Goal: Task Accomplishment & Management: Complete application form

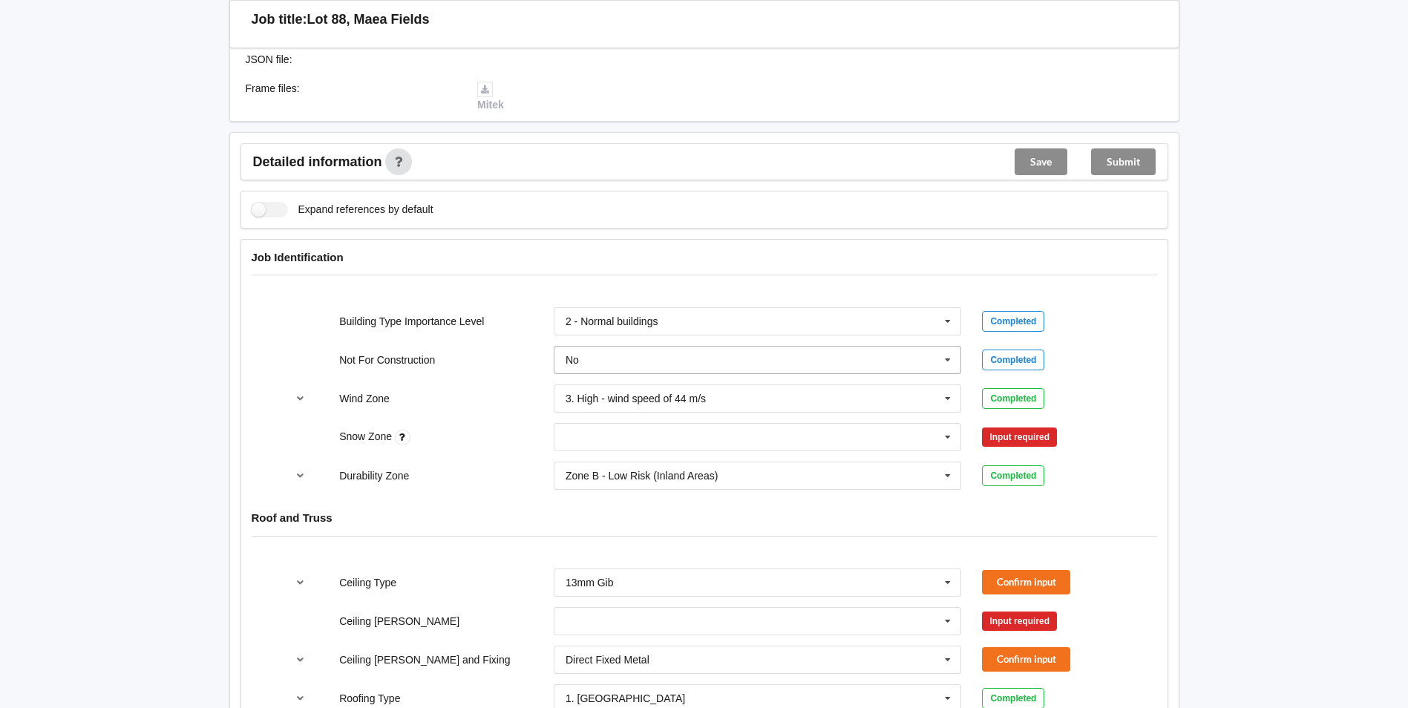
scroll to position [520, 0]
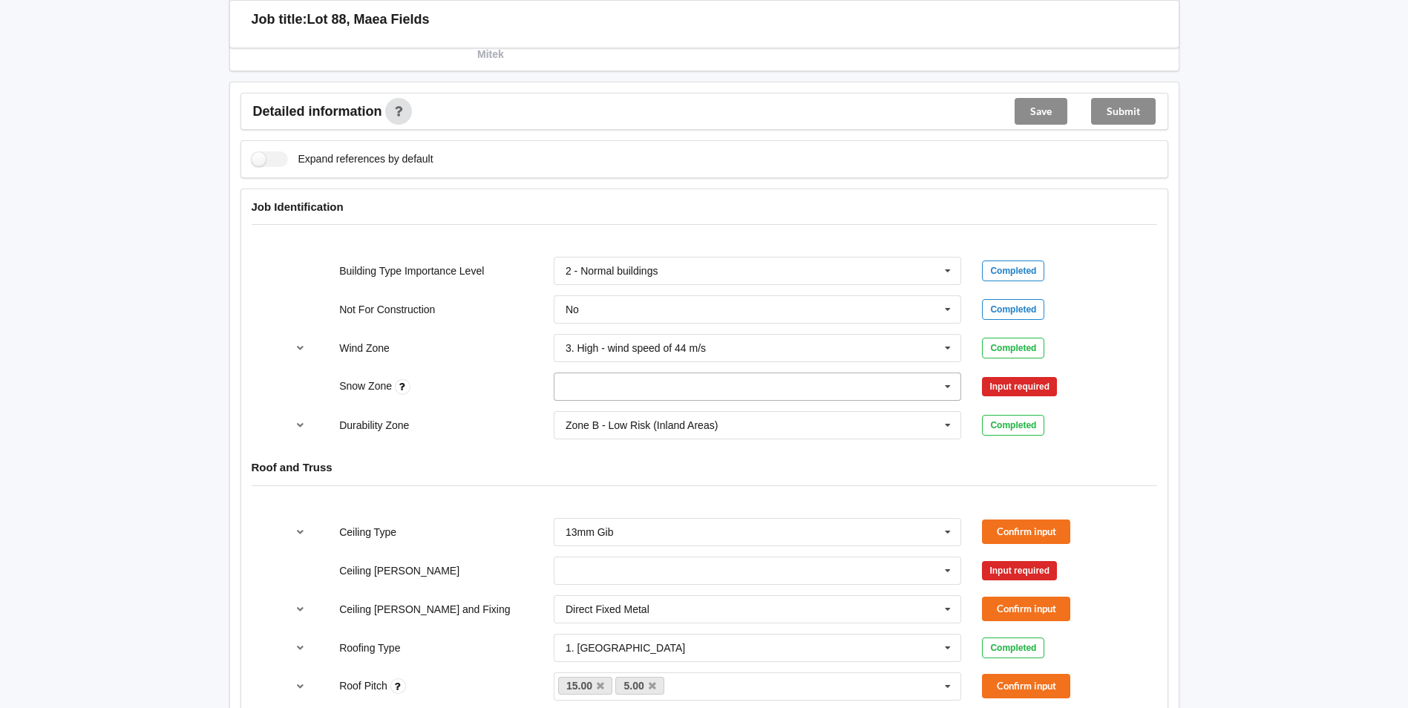
click at [599, 388] on input "text" at bounding box center [758, 386] width 407 height 27
drag, startPoint x: 586, startPoint y: 413, endPoint x: 873, endPoint y: 370, distance: 290.5
click at [596, 409] on div "N0" at bounding box center [758, 413] width 407 height 27
click at [1007, 384] on button "Confirm input" at bounding box center [1026, 387] width 88 height 24
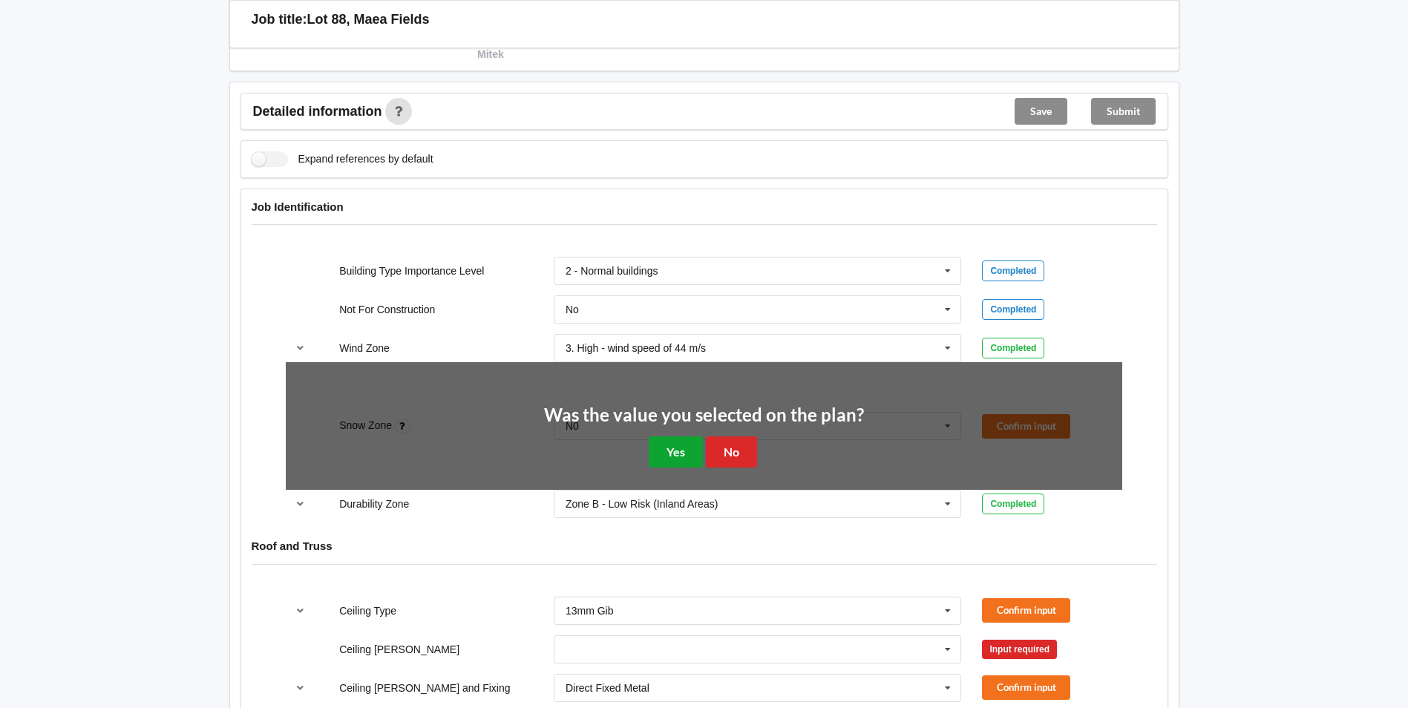
click at [693, 454] on button "Yes" at bounding box center [676, 452] width 54 height 30
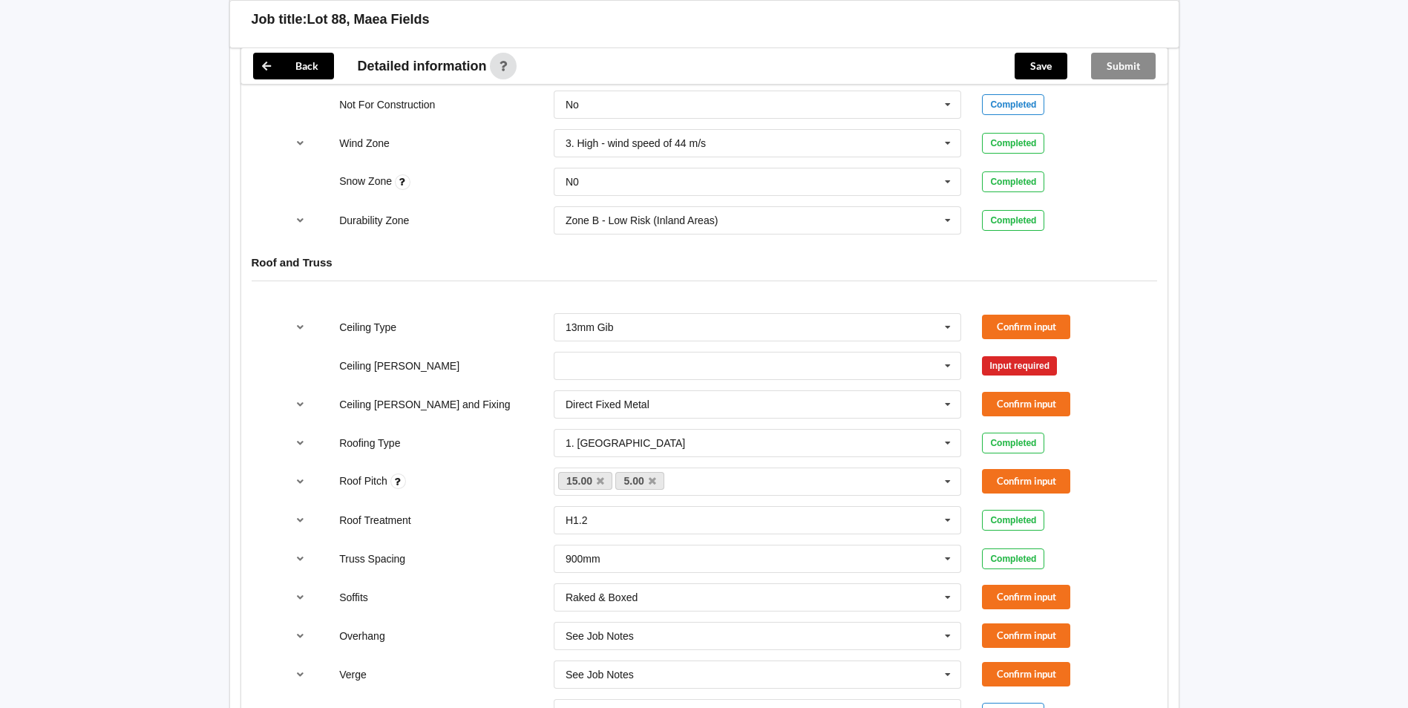
scroll to position [742, 0]
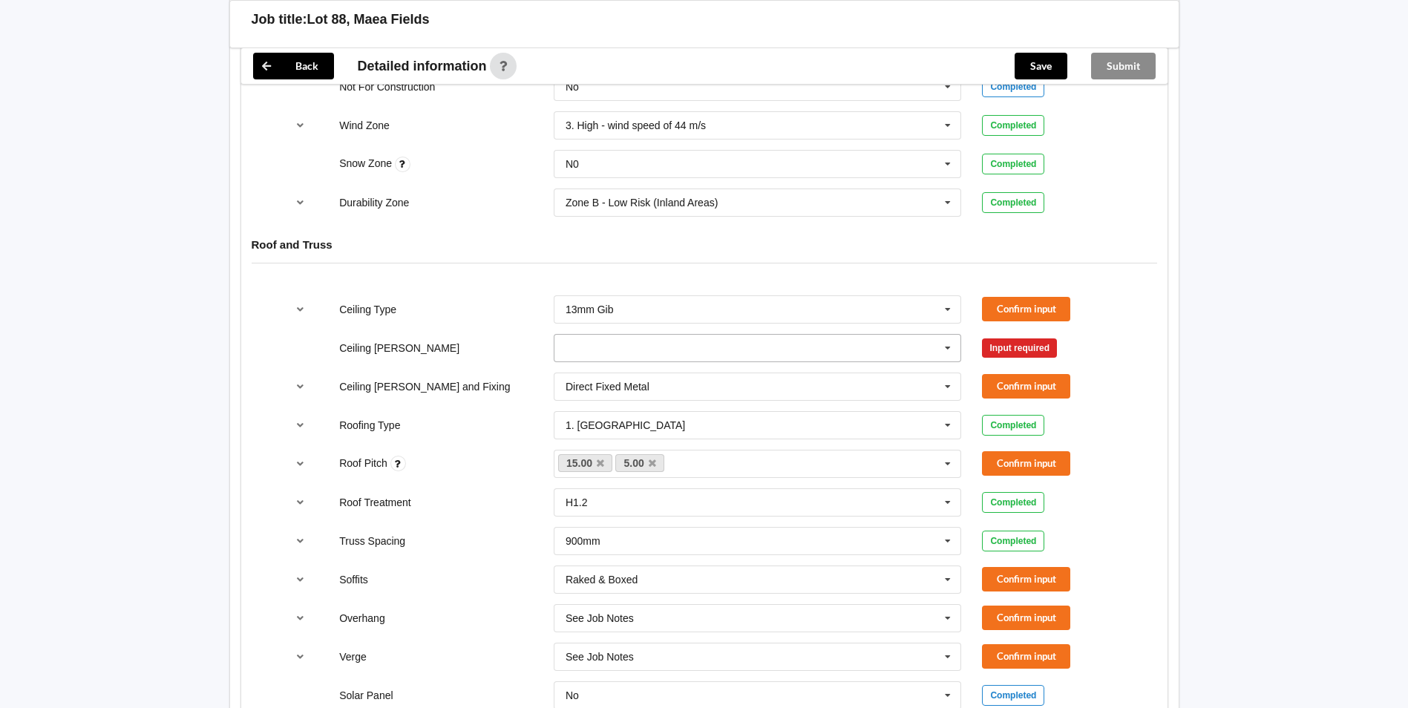
click at [679, 356] on input "text" at bounding box center [758, 348] width 407 height 27
drag, startPoint x: 604, startPoint y: 434, endPoint x: 650, endPoint y: 420, distance: 48.9
click at [609, 434] on div "600mm" at bounding box center [758, 429] width 407 height 27
click at [1045, 300] on button "Confirm input" at bounding box center [1026, 309] width 88 height 24
click at [1013, 341] on button "Confirm input" at bounding box center [1026, 348] width 88 height 24
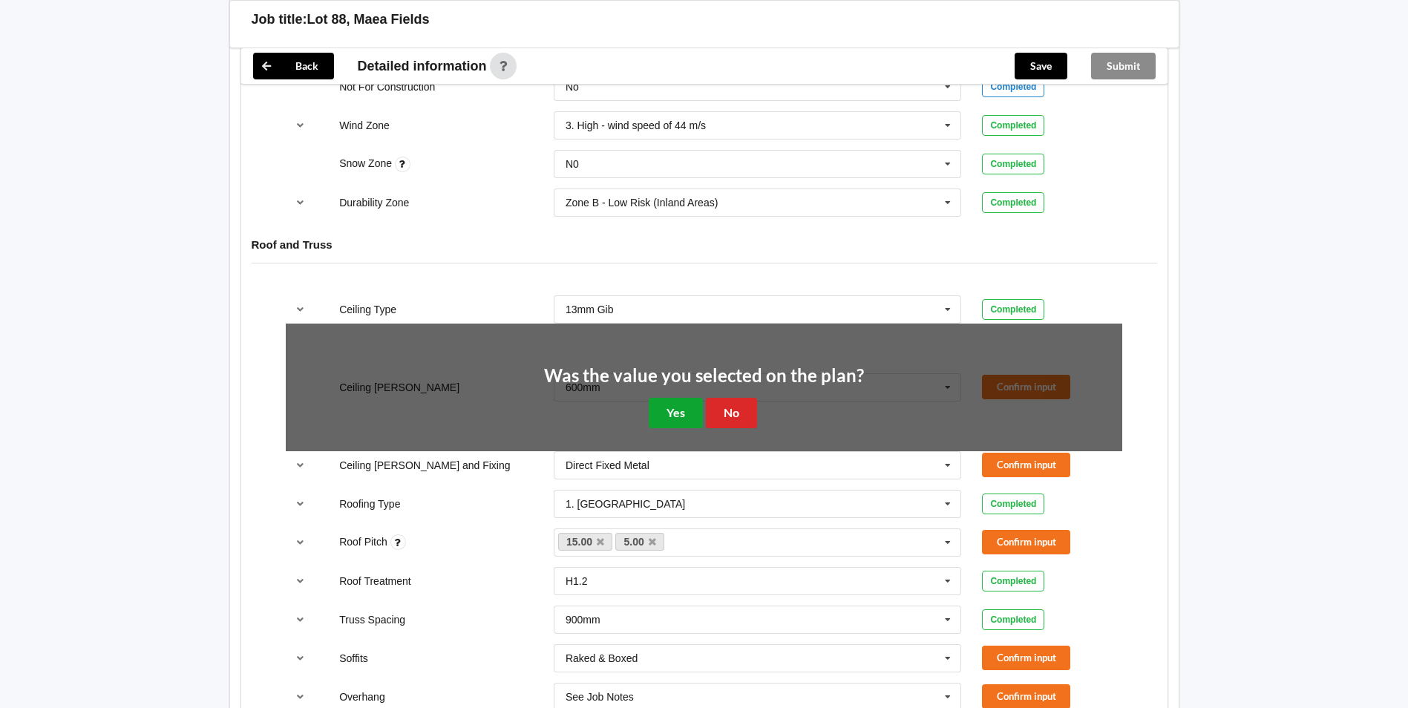
click at [669, 407] on button "Yes" at bounding box center [676, 413] width 54 height 30
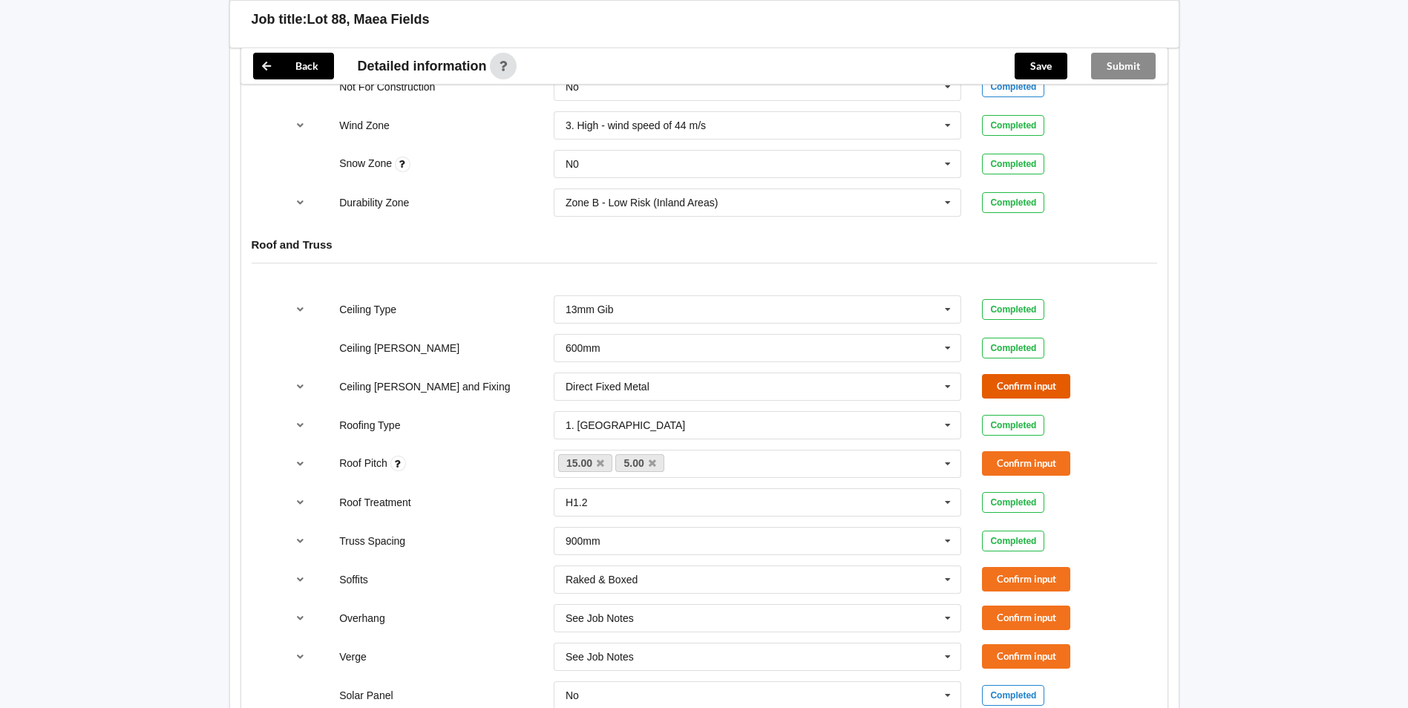
click at [1004, 390] on button "Confirm input" at bounding box center [1026, 386] width 88 height 24
click at [652, 462] on icon at bounding box center [652, 464] width 7 height 10
click at [1042, 457] on button "Confirm input" at bounding box center [1026, 463] width 88 height 24
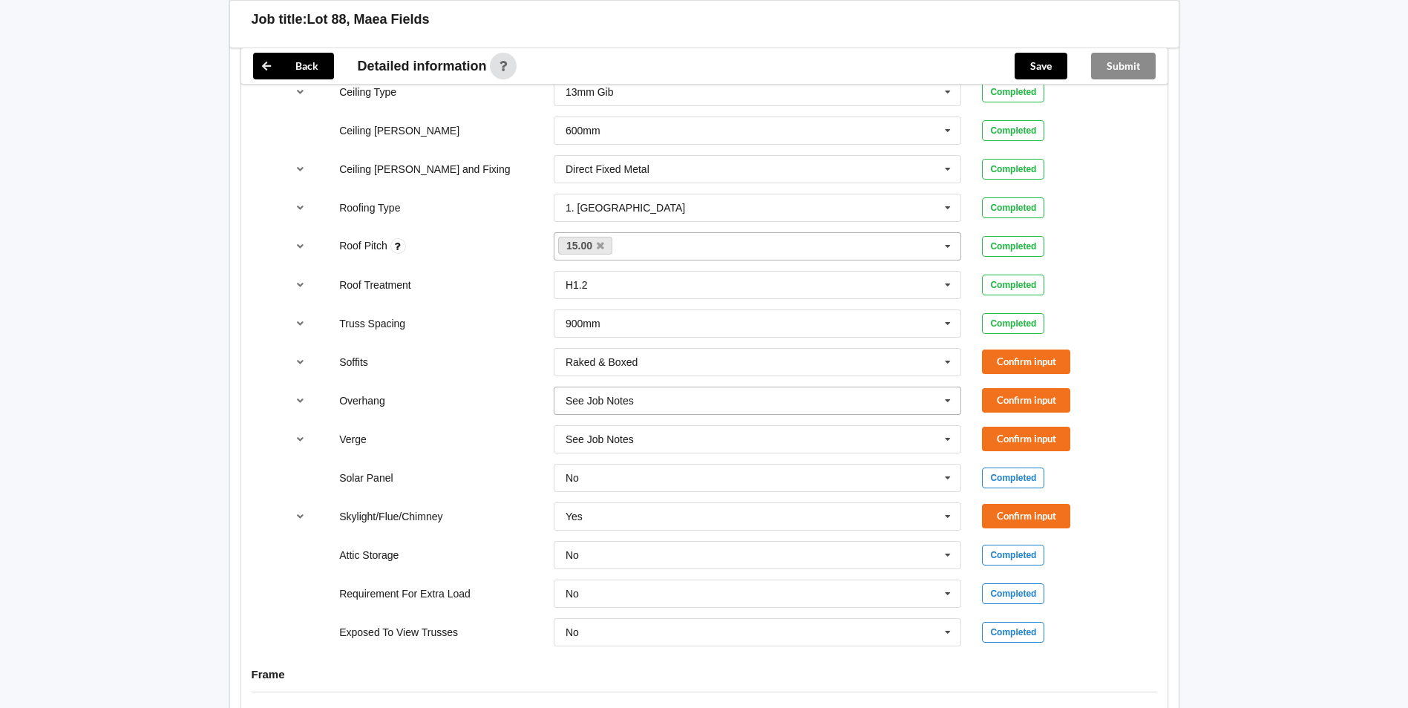
scroll to position [965, 0]
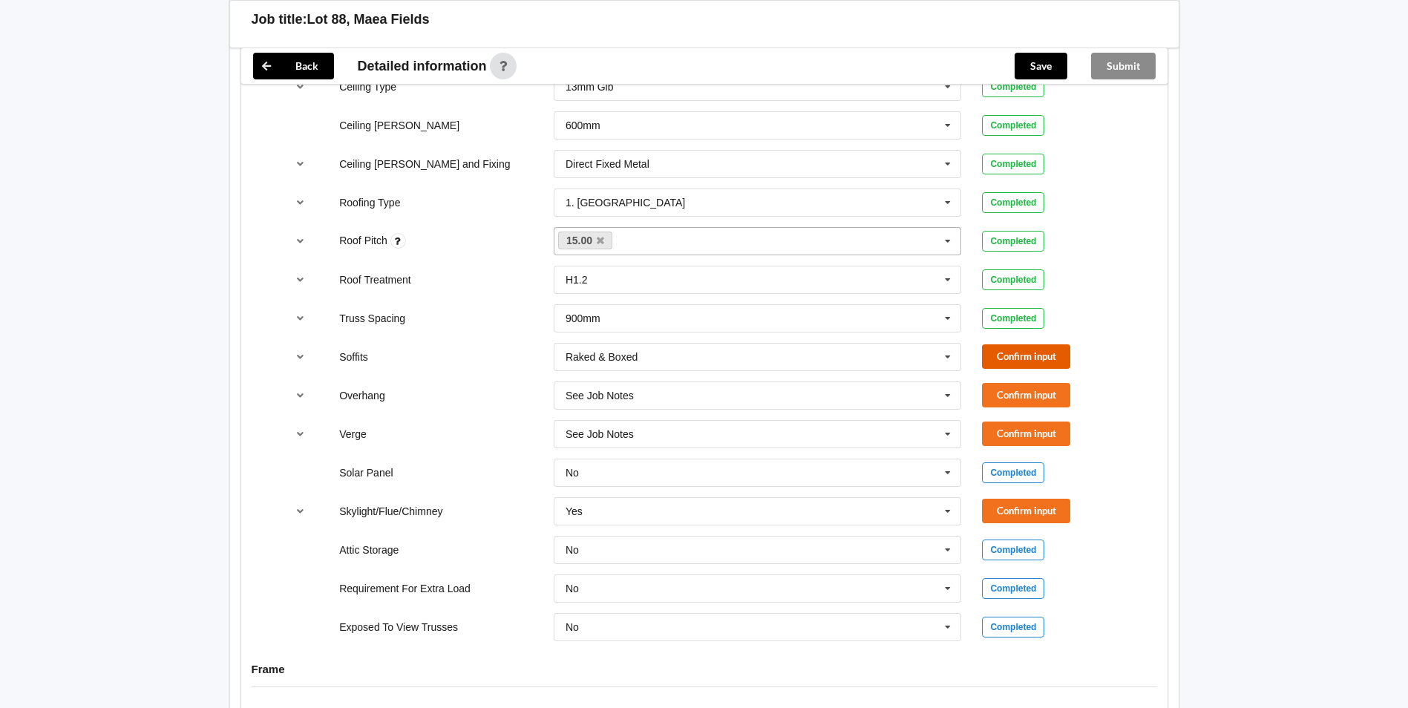
click at [1004, 357] on button "Confirm input" at bounding box center [1026, 356] width 88 height 24
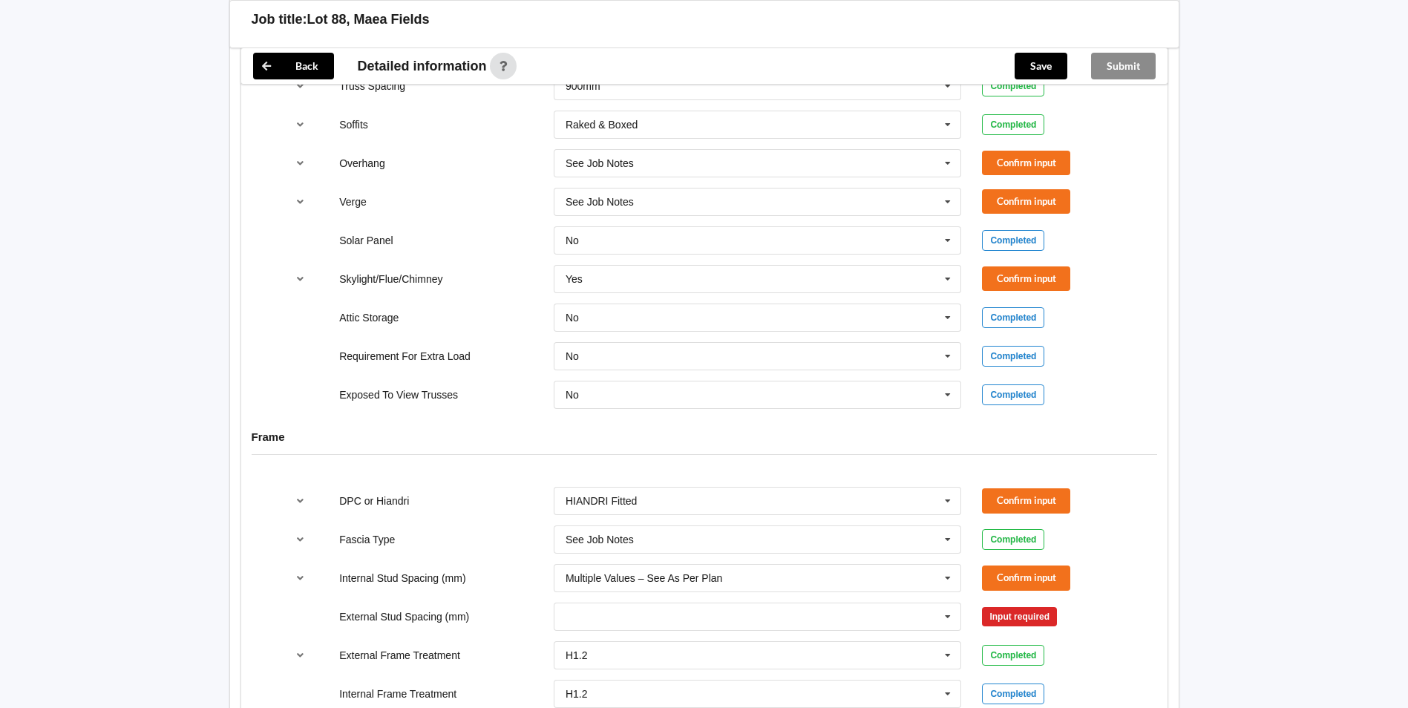
scroll to position [1016, 0]
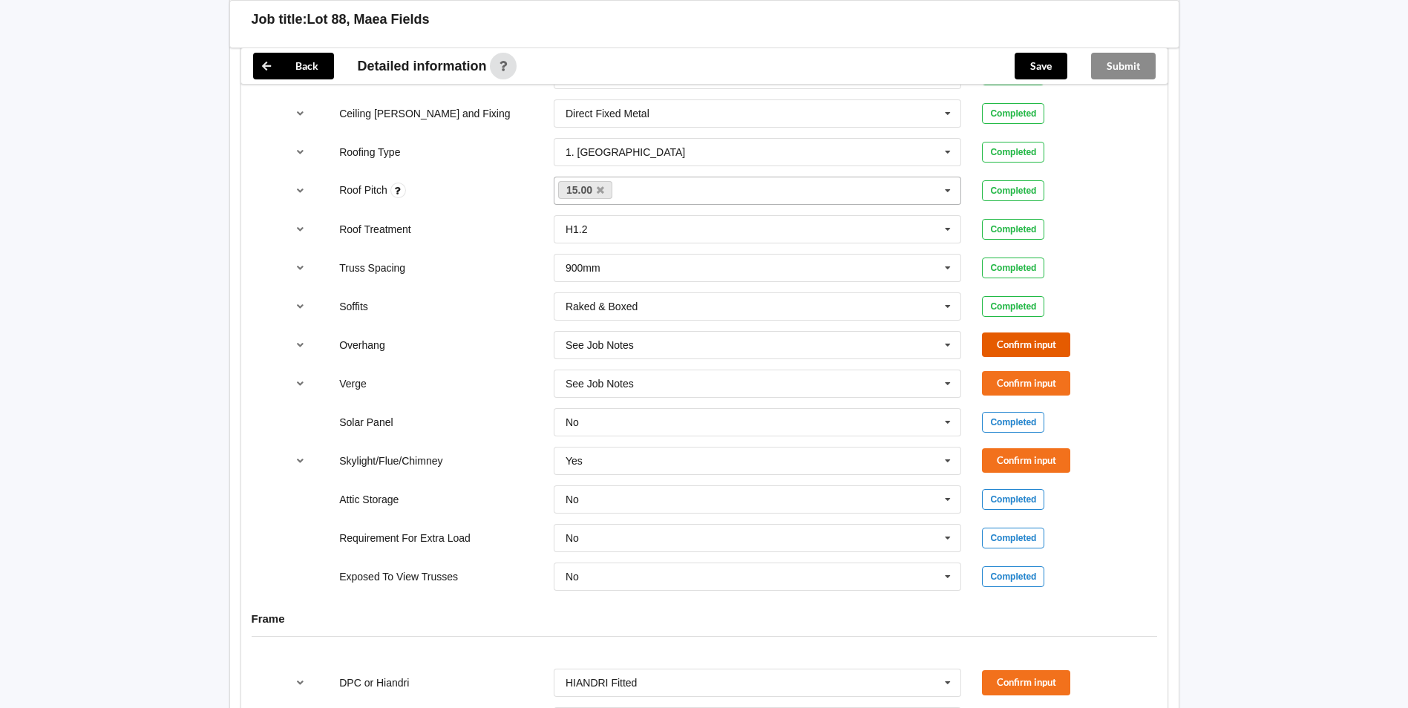
click at [998, 339] on button "Confirm input" at bounding box center [1026, 345] width 88 height 24
click at [1002, 378] on button "Confirm input" at bounding box center [1026, 383] width 88 height 24
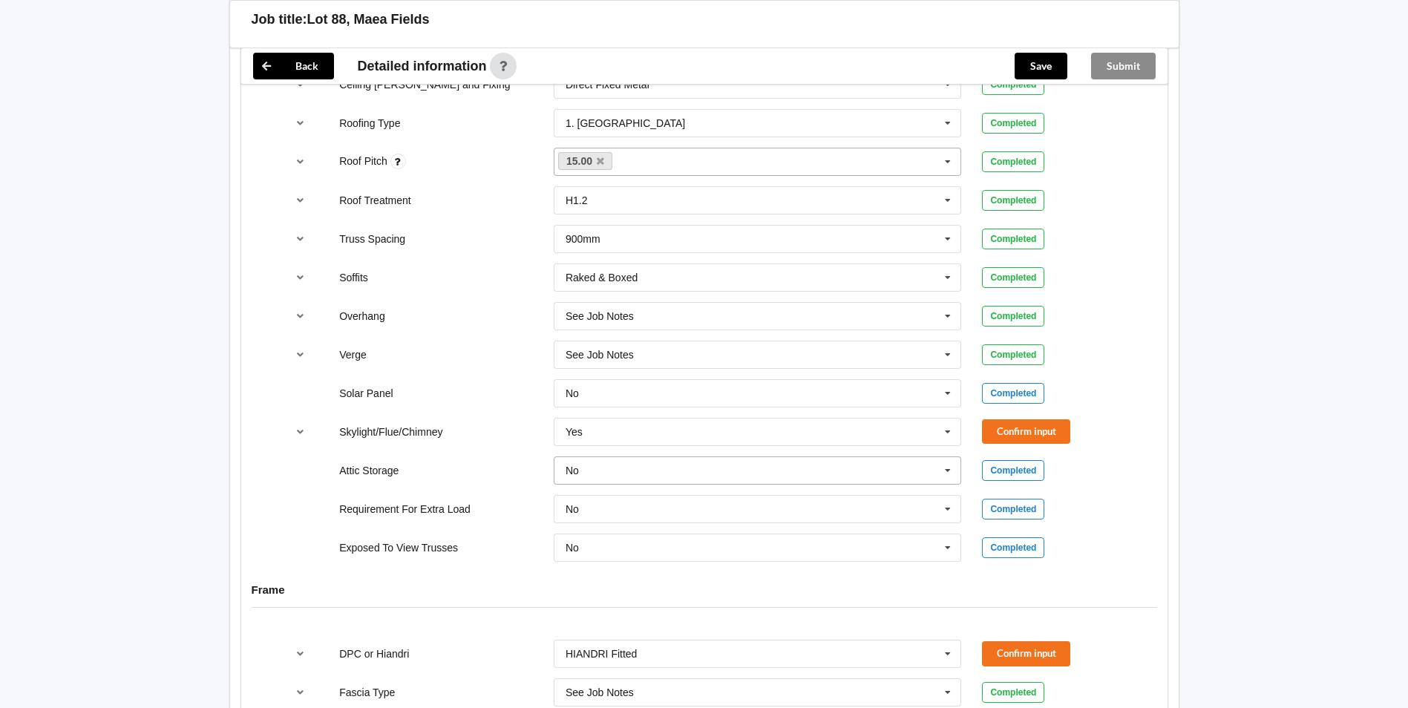
scroll to position [1090, 0]
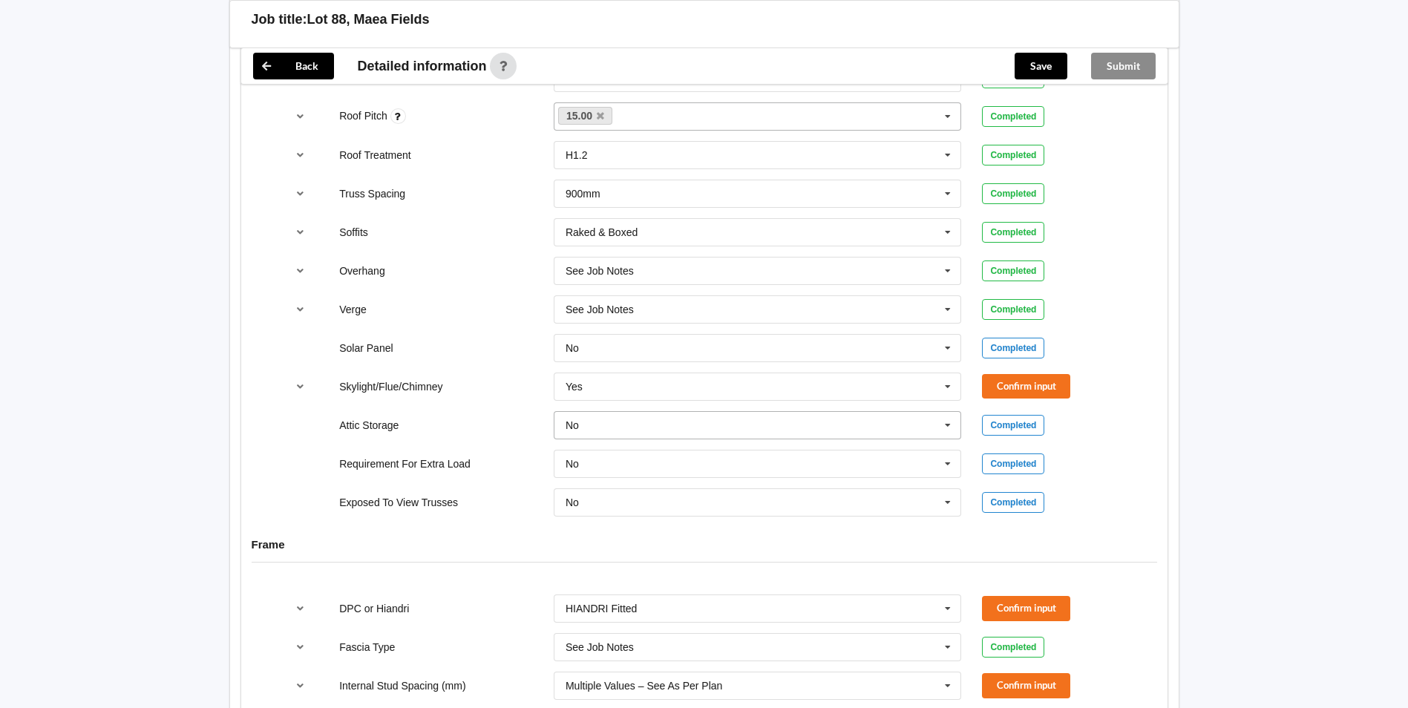
click at [755, 414] on input "text" at bounding box center [758, 425] width 407 height 27
click at [583, 385] on input "text" at bounding box center [758, 386] width 407 height 27
drag, startPoint x: 598, startPoint y: 416, endPoint x: 745, endPoint y: 402, distance: 147.7
click at [605, 414] on div "No" at bounding box center [758, 413] width 407 height 27
click at [1003, 385] on button "Confirm input" at bounding box center [1026, 386] width 88 height 24
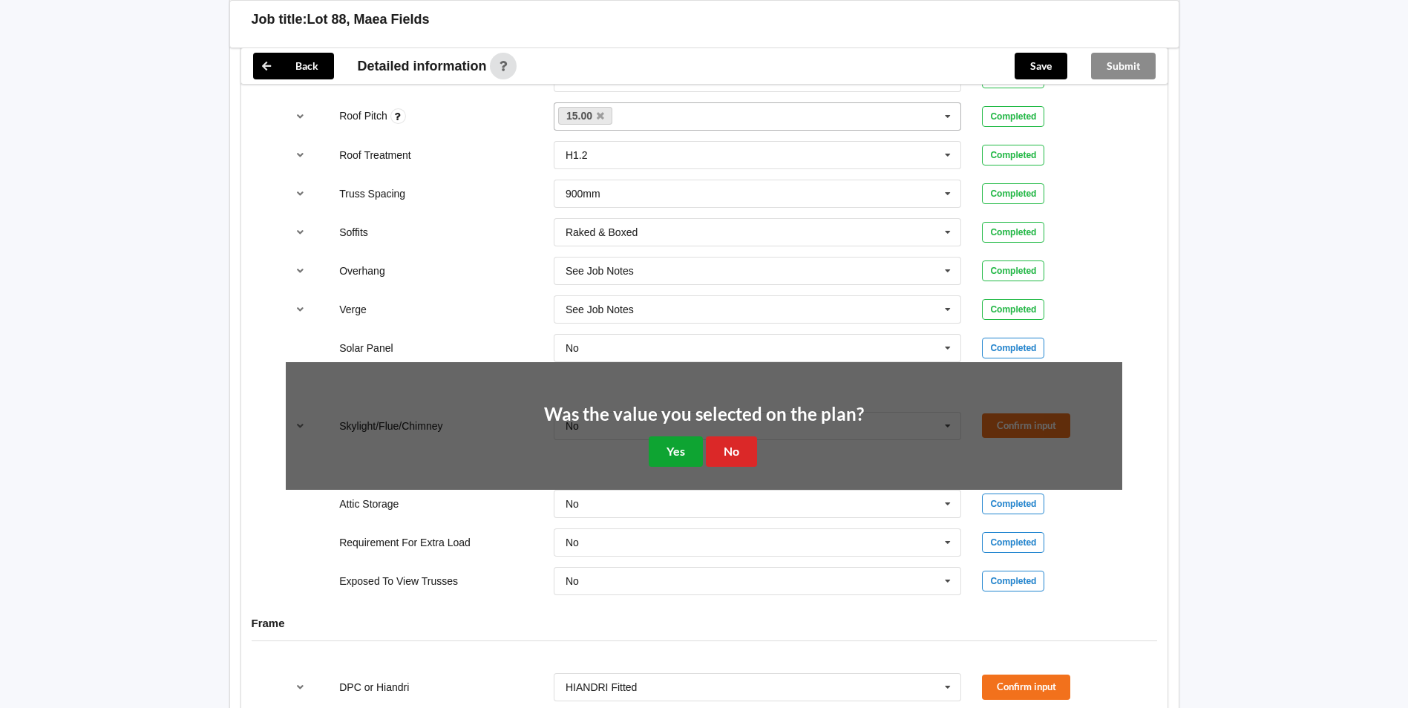
drag, startPoint x: 684, startPoint y: 460, endPoint x: 401, endPoint y: 439, distance: 284.3
click at [678, 456] on button "Yes" at bounding box center [676, 452] width 54 height 30
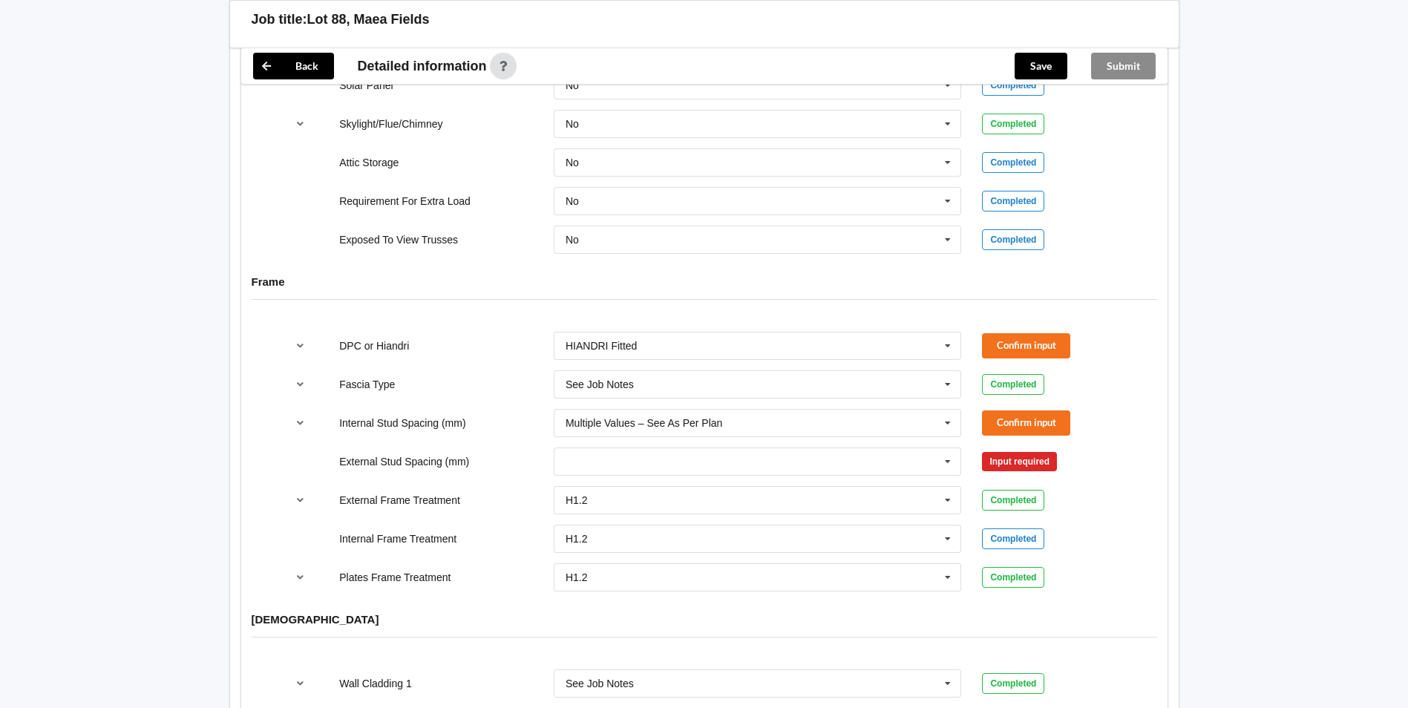
scroll to position [1387, 0]
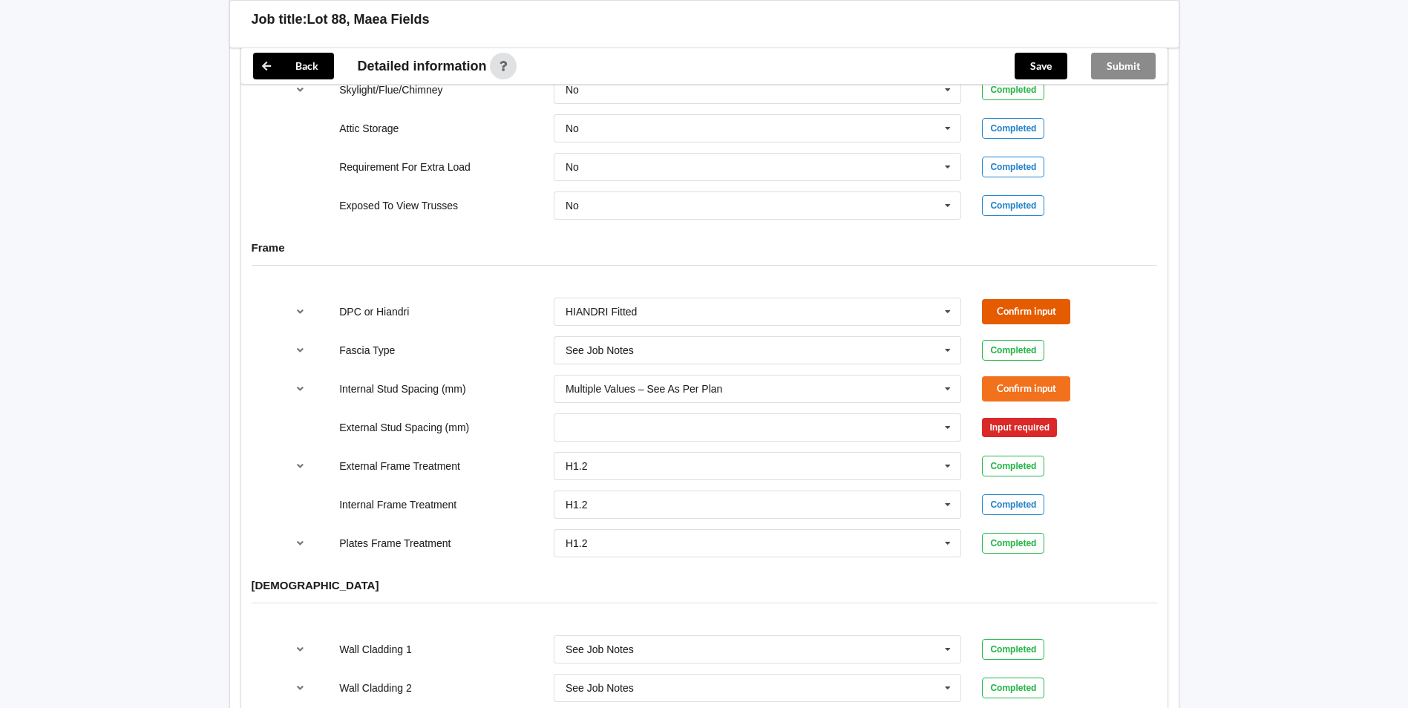
click at [999, 307] on button "Confirm input" at bounding box center [1026, 311] width 88 height 24
click at [678, 362] on div "DPC or Hiandri HIANDRI Fitted DPC Fitted HIANDRI Fitted Not Required See Job No…" at bounding box center [704, 427] width 927 height 281
click at [674, 355] on input "text" at bounding box center [758, 350] width 407 height 27
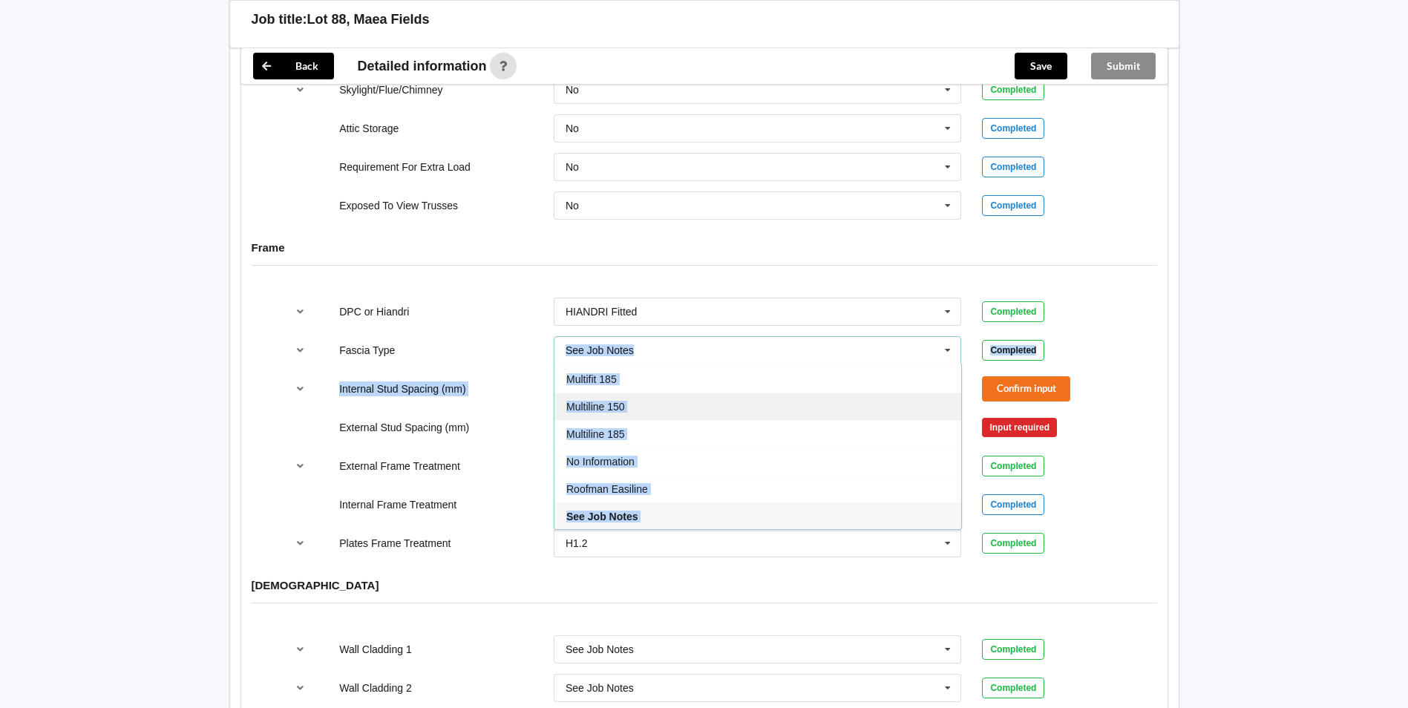
click at [621, 411] on span "Multiline 150" at bounding box center [595, 407] width 59 height 12
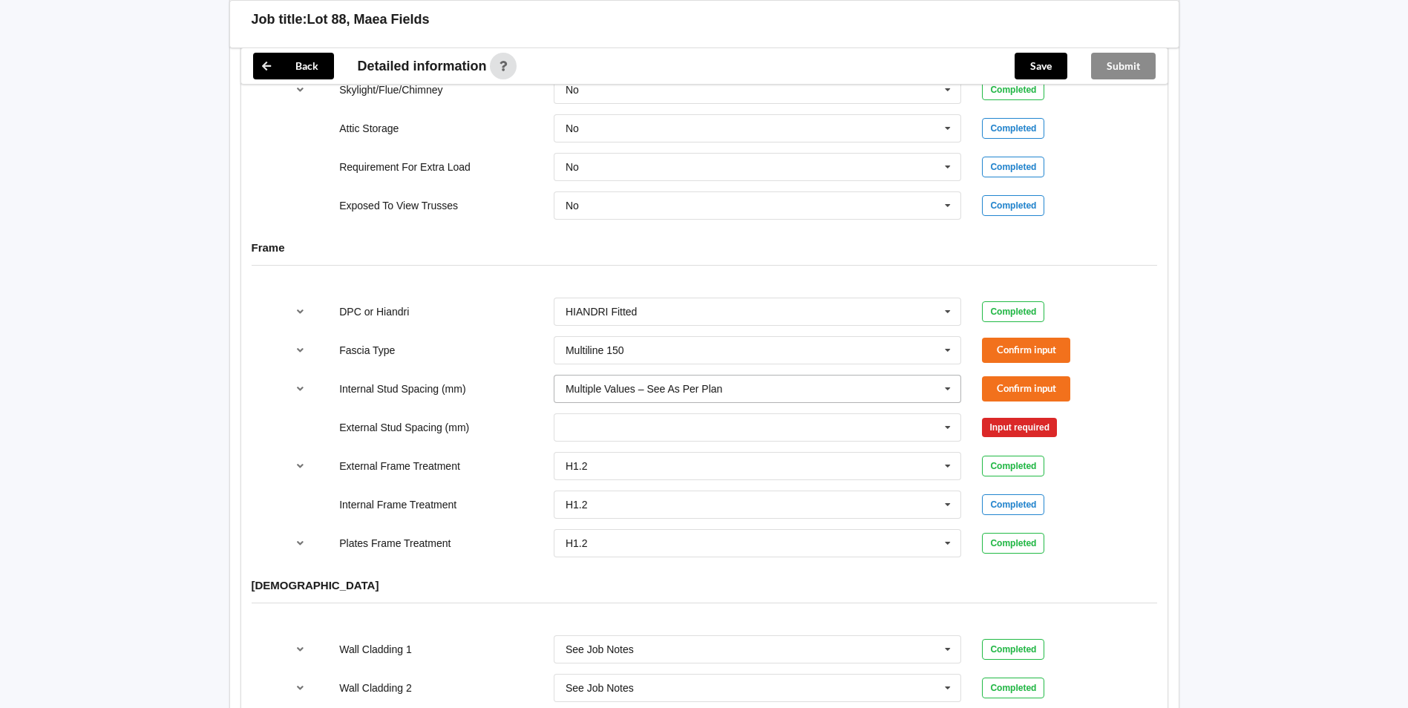
click at [596, 388] on div "Multiple Values – See As Per Plan" at bounding box center [644, 389] width 157 height 10
click at [998, 386] on button "Confirm input" at bounding box center [1026, 388] width 88 height 24
click at [990, 344] on button "Confirm input" at bounding box center [1026, 350] width 88 height 24
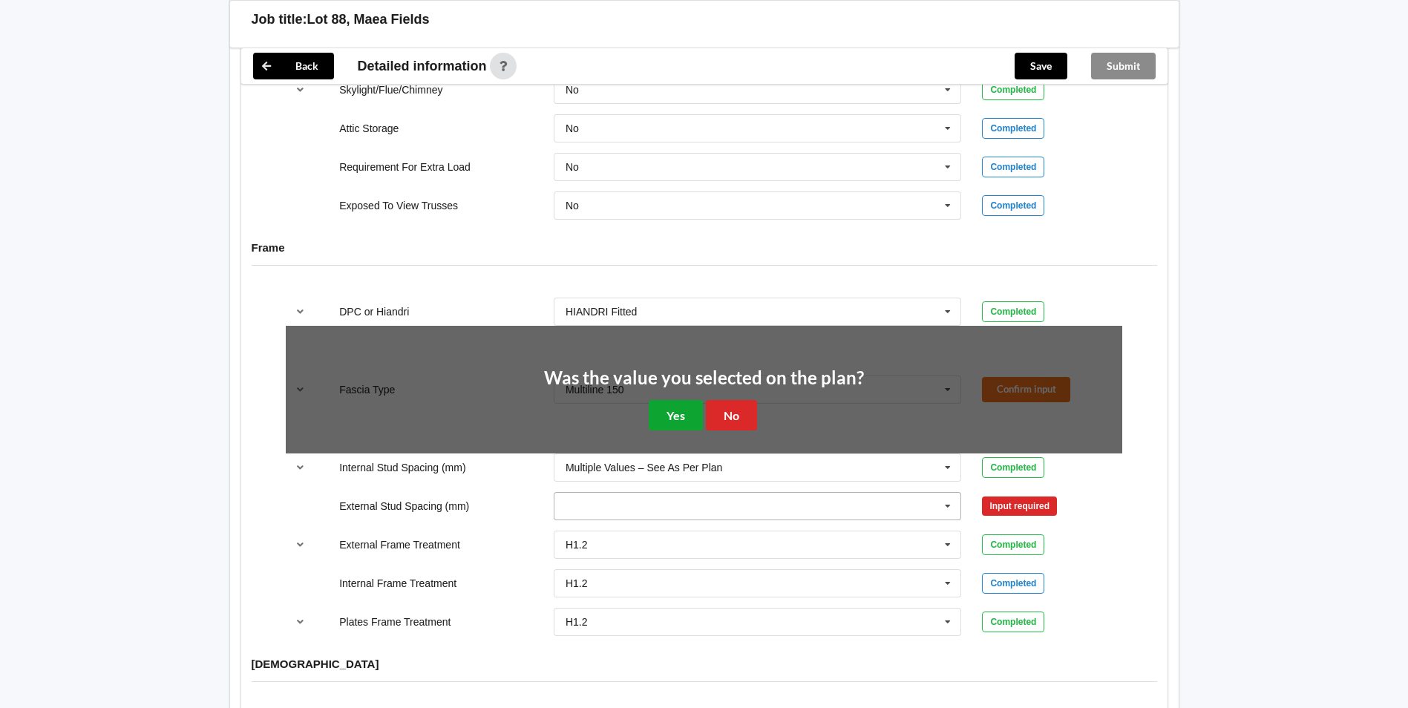
click at [690, 414] on button "Yes" at bounding box center [676, 415] width 54 height 30
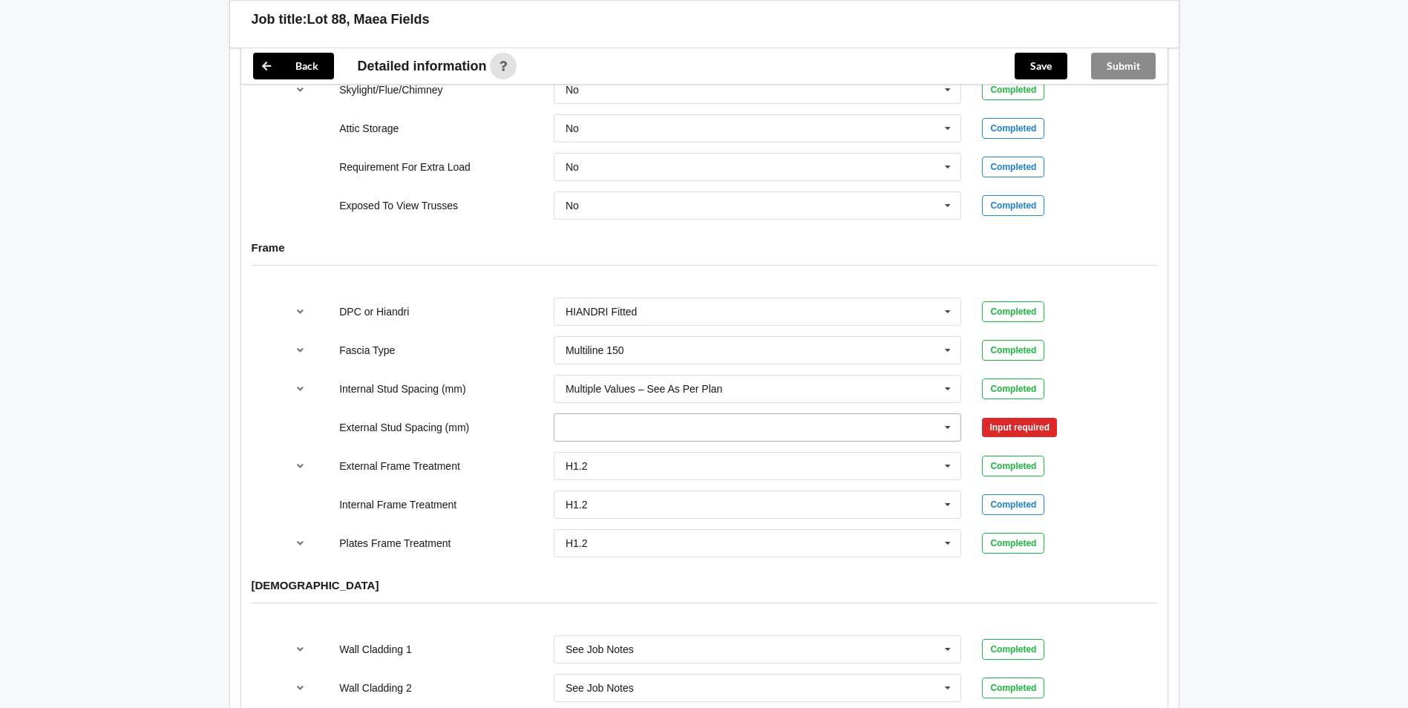
click at [600, 434] on input "text" at bounding box center [758, 427] width 407 height 27
drag, startPoint x: 617, startPoint y: 538, endPoint x: 913, endPoint y: 438, distance: 312.7
click at [624, 536] on span "Multiple Values – See As Per Plan" at bounding box center [644, 538] width 157 height 12
click at [1009, 432] on button "Confirm input" at bounding box center [1026, 427] width 88 height 24
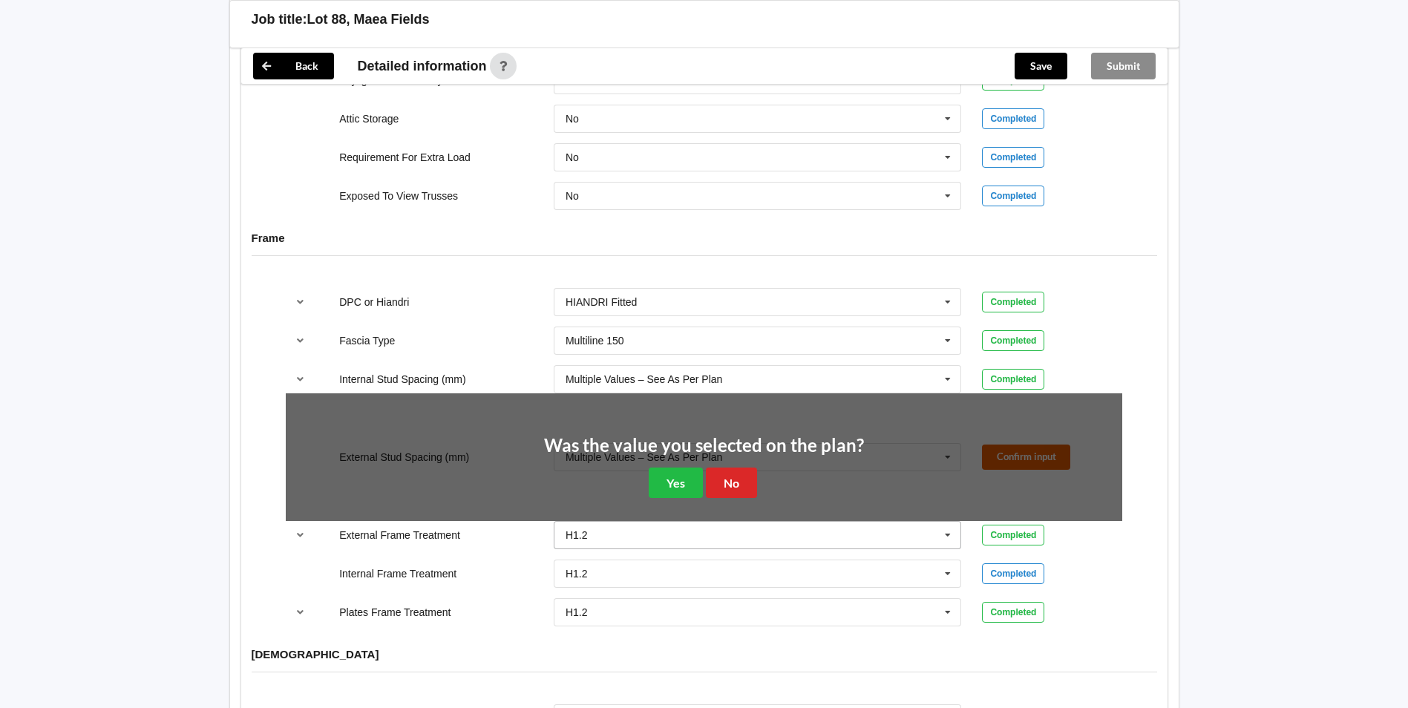
scroll to position [1461, 0]
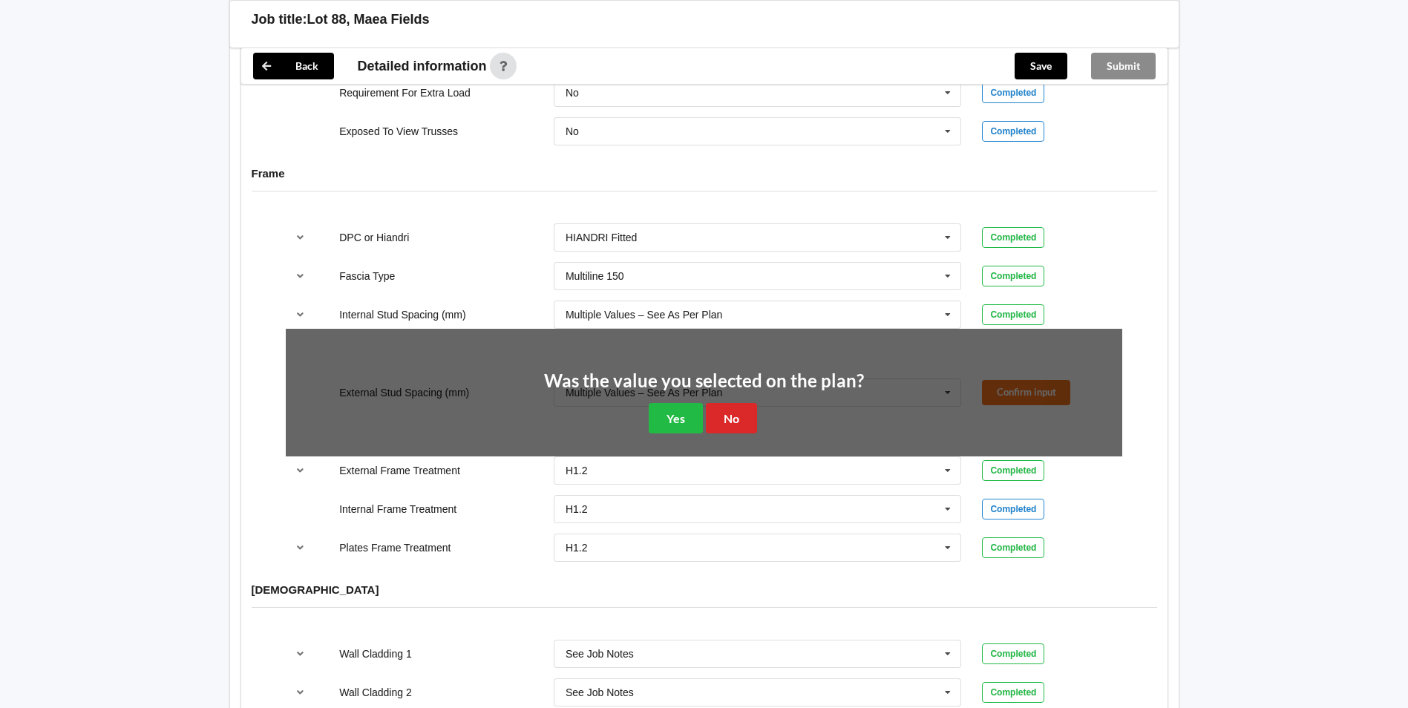
click at [675, 442] on div "Was the value you selected on the plan? Yes No" at bounding box center [704, 403] width 837 height 148
click at [663, 423] on button "Yes" at bounding box center [676, 418] width 54 height 30
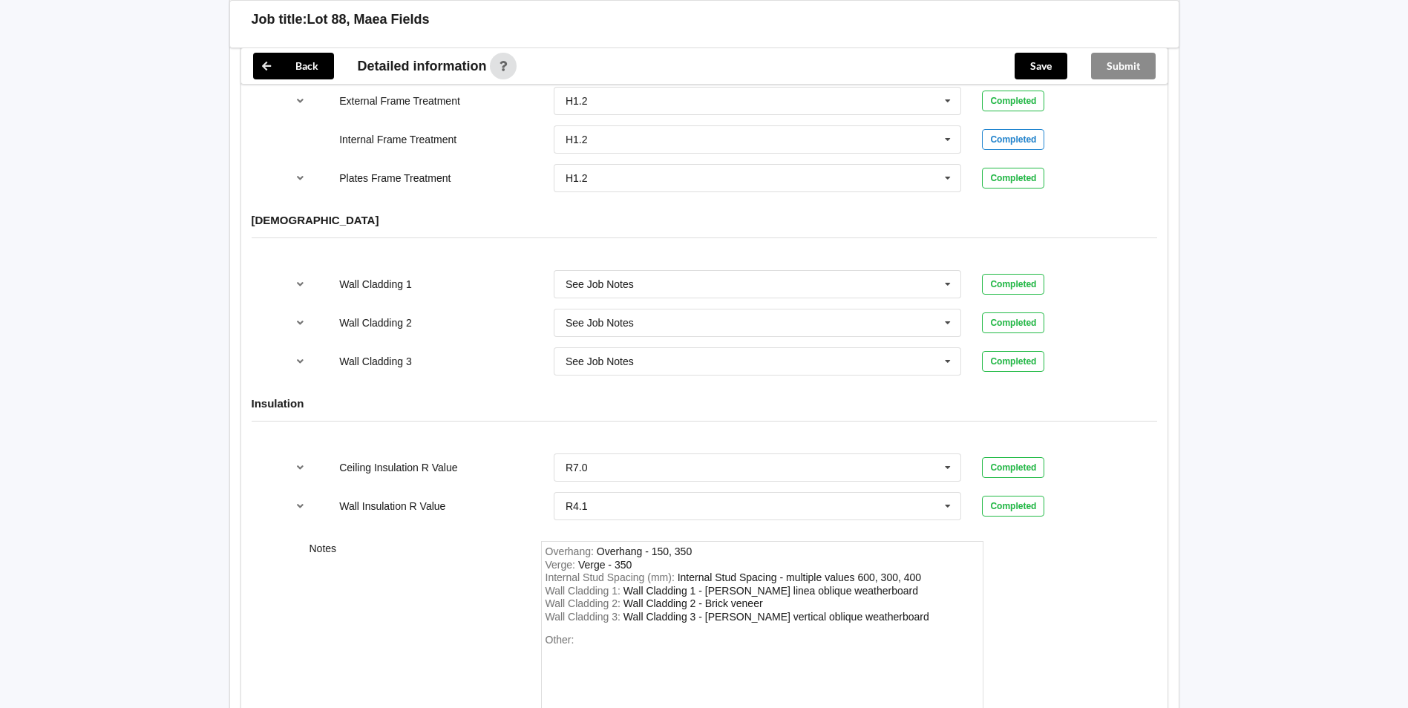
scroll to position [1893, 0]
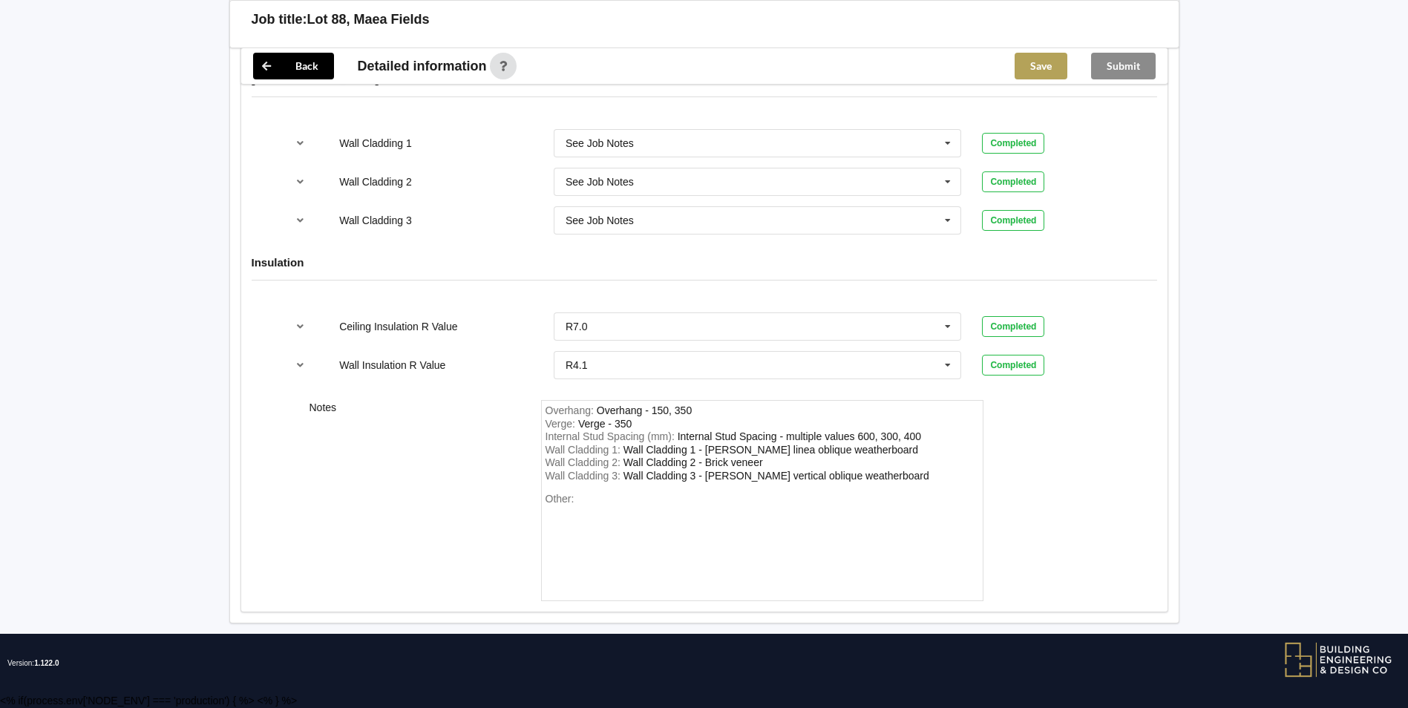
click at [1038, 52] on div "Save" at bounding box center [1041, 66] width 76 height 36
click at [1039, 71] on button "Save" at bounding box center [1041, 66] width 53 height 27
click at [1125, 62] on button "Submit" at bounding box center [1123, 66] width 65 height 27
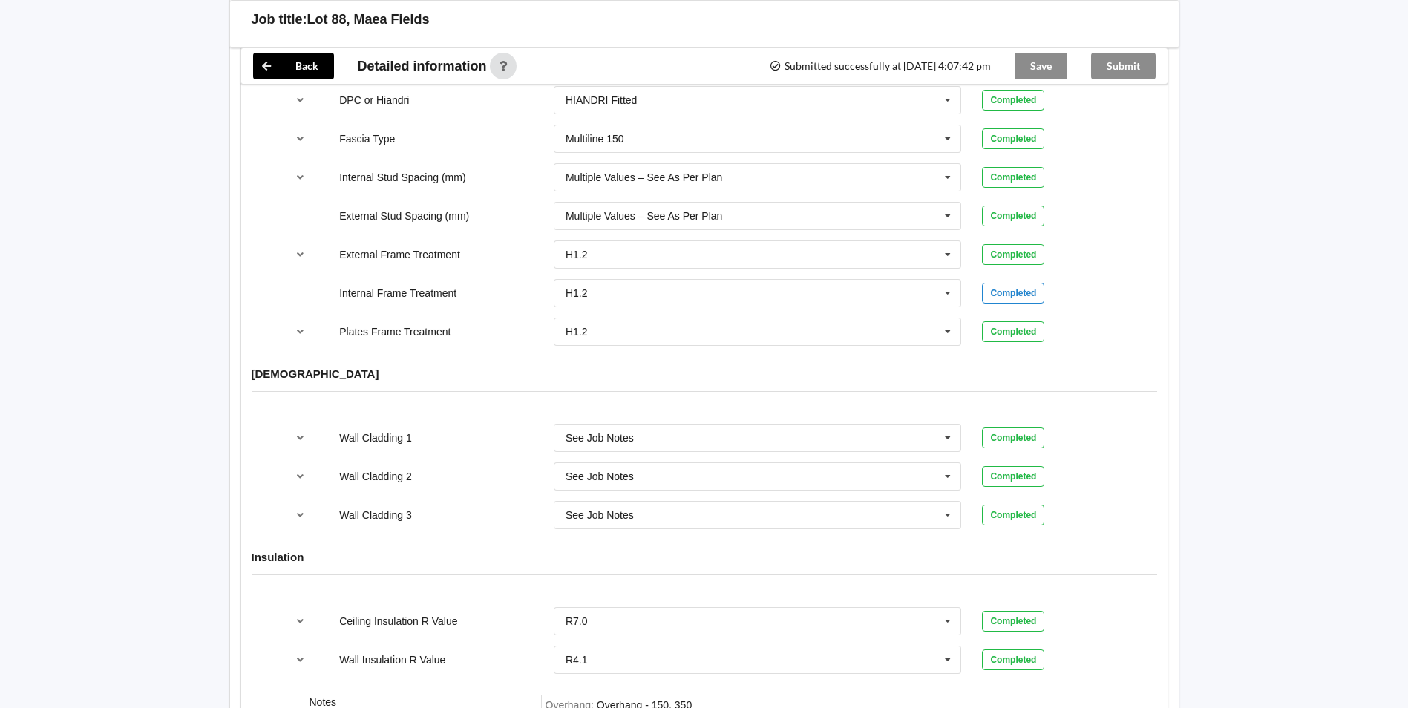
scroll to position [1528, 0]
click at [278, 73] on icon at bounding box center [266, 66] width 27 height 27
click at [270, 73] on icon at bounding box center [266, 66] width 27 height 27
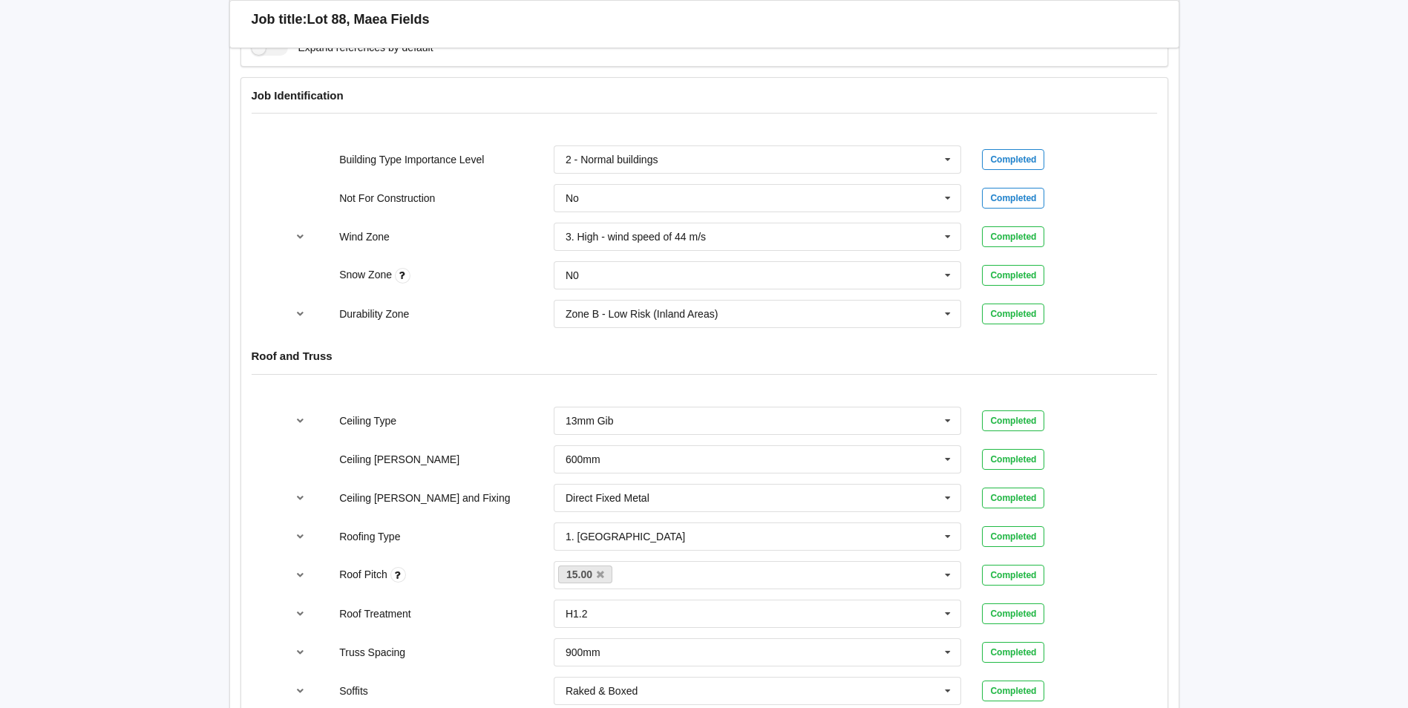
scroll to position [0, 0]
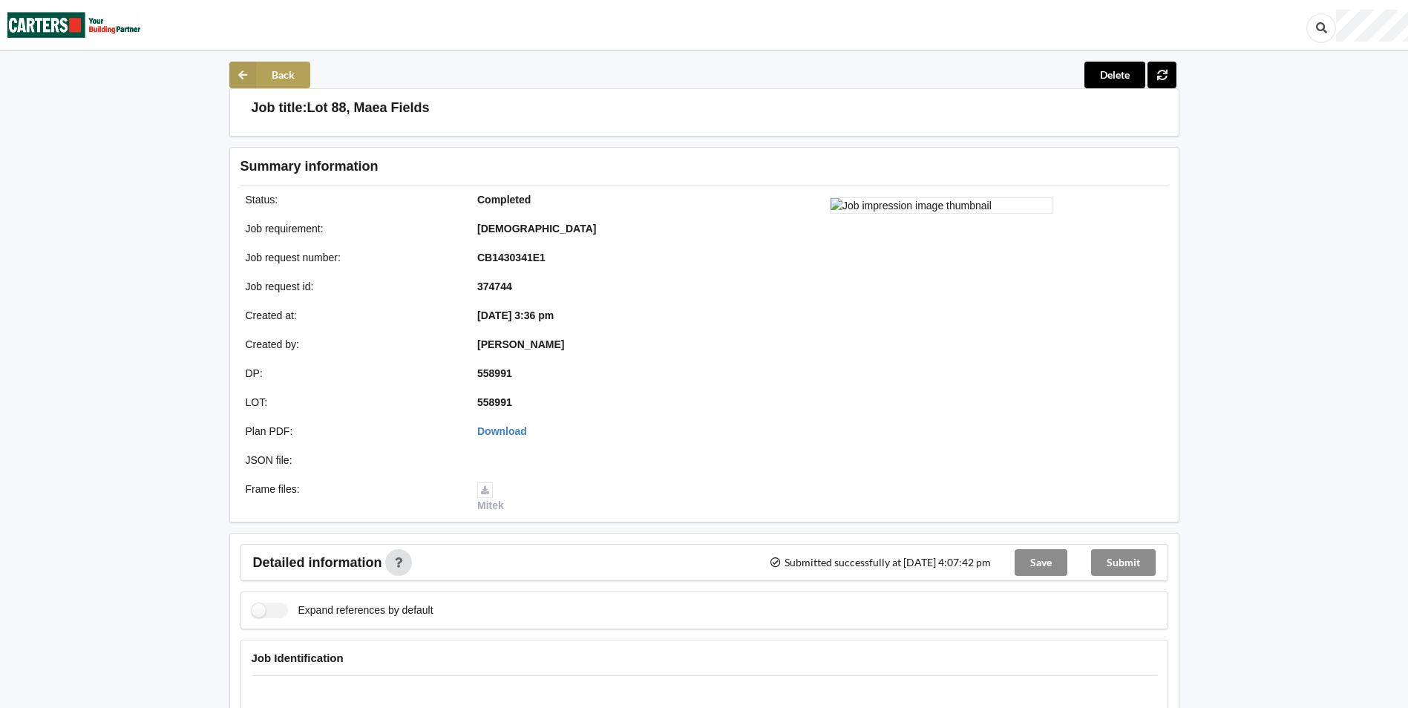
click at [245, 72] on icon at bounding box center [242, 75] width 27 height 27
